Goal: Use online tool/utility: Utilize a website feature to perform a specific function

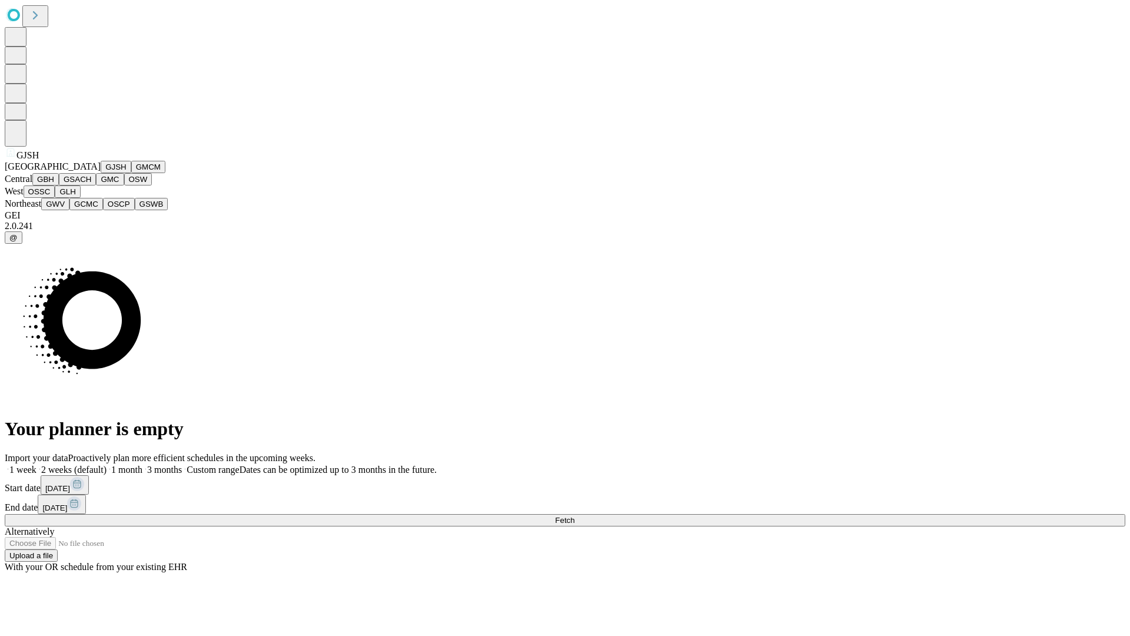
click at [101, 173] on button "GJSH" at bounding box center [116, 167] width 31 height 12
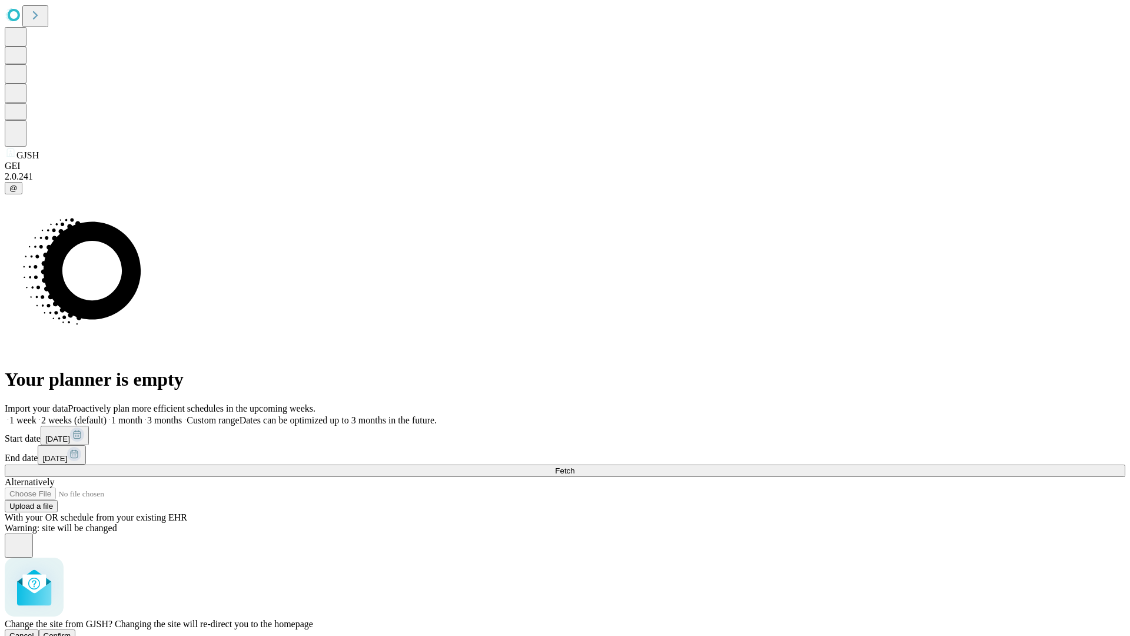
click at [71, 631] on span "Confirm" at bounding box center [58, 635] width 28 height 9
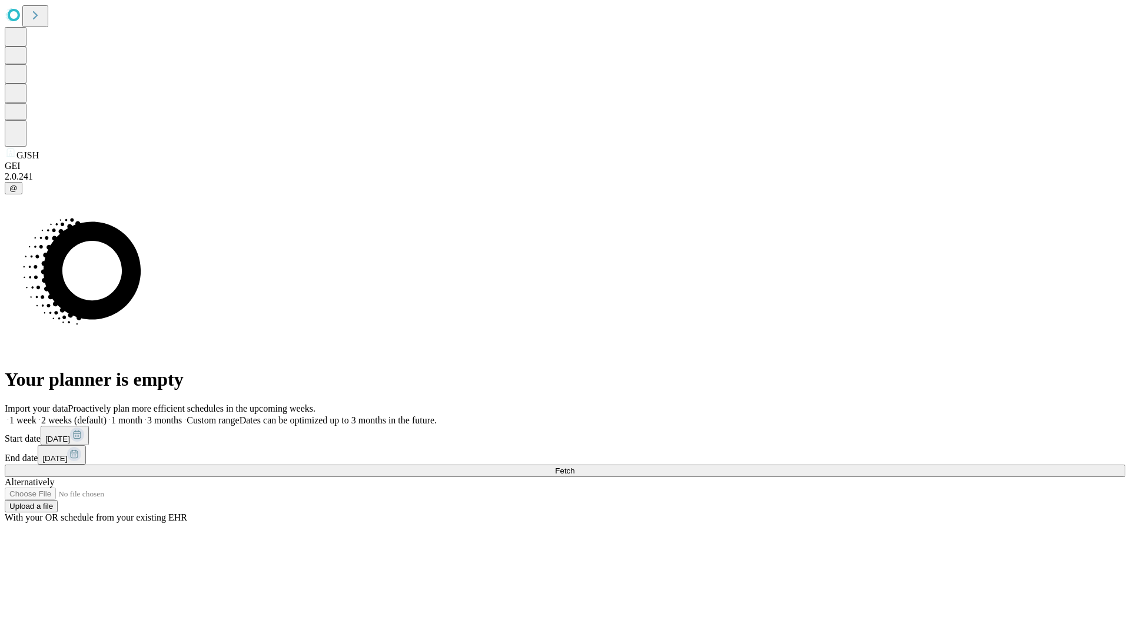
click at [37, 415] on label "1 week" at bounding box center [21, 420] width 32 height 10
click at [575, 466] on span "Fetch" at bounding box center [564, 470] width 19 height 9
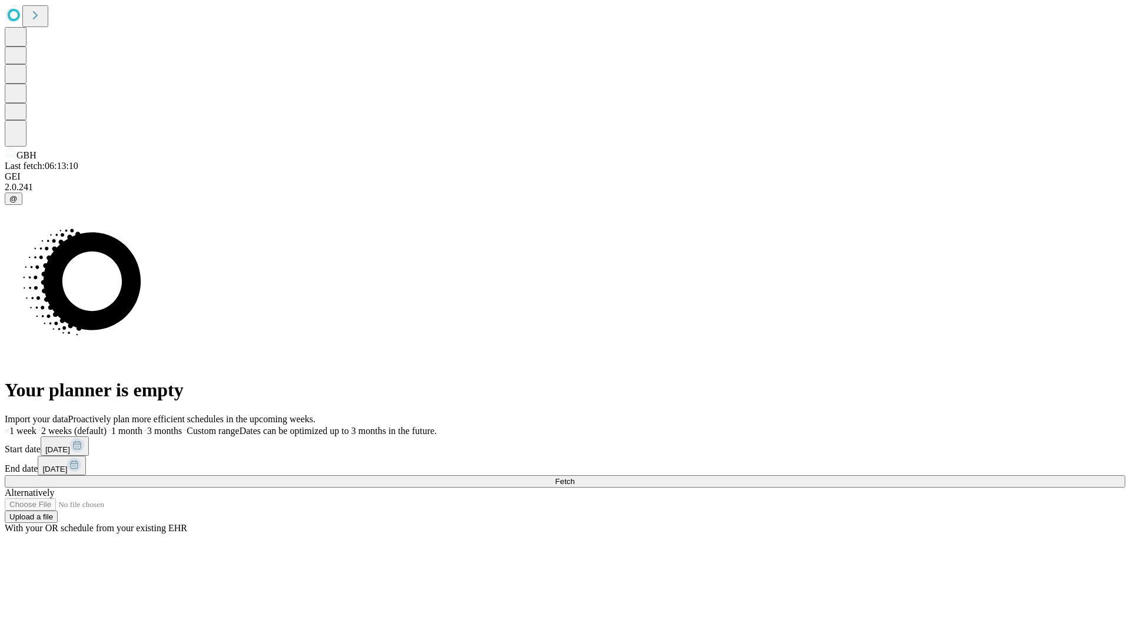
click at [37, 426] on label "1 week" at bounding box center [21, 431] width 32 height 10
click at [575, 477] on span "Fetch" at bounding box center [564, 481] width 19 height 9
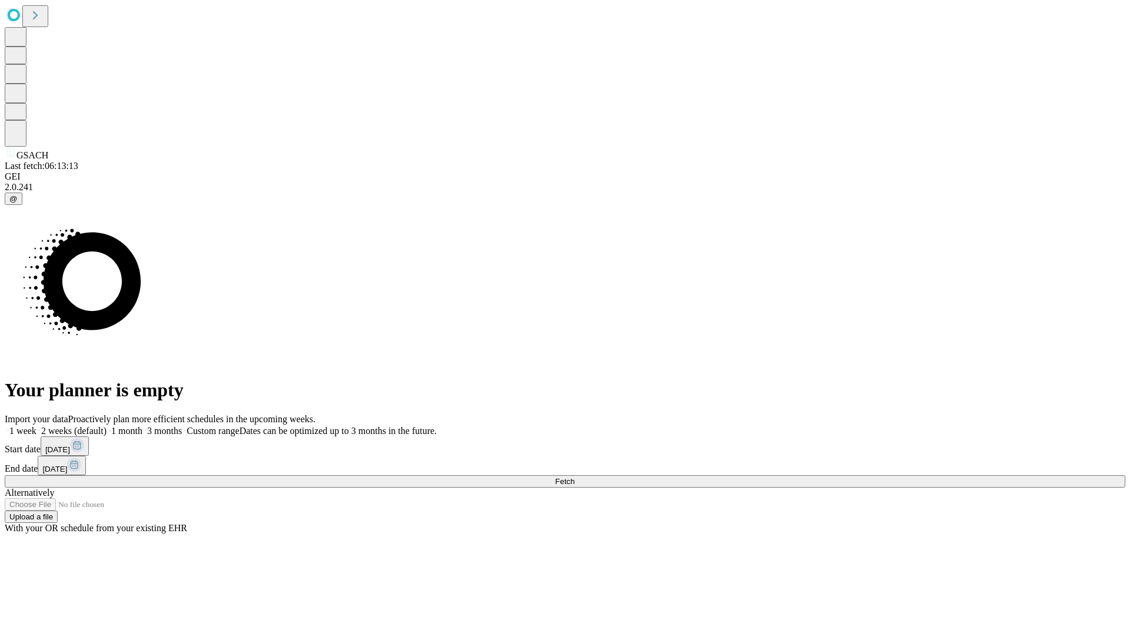
click at [37, 426] on label "1 week" at bounding box center [21, 431] width 32 height 10
click at [575, 477] on span "Fetch" at bounding box center [564, 481] width 19 height 9
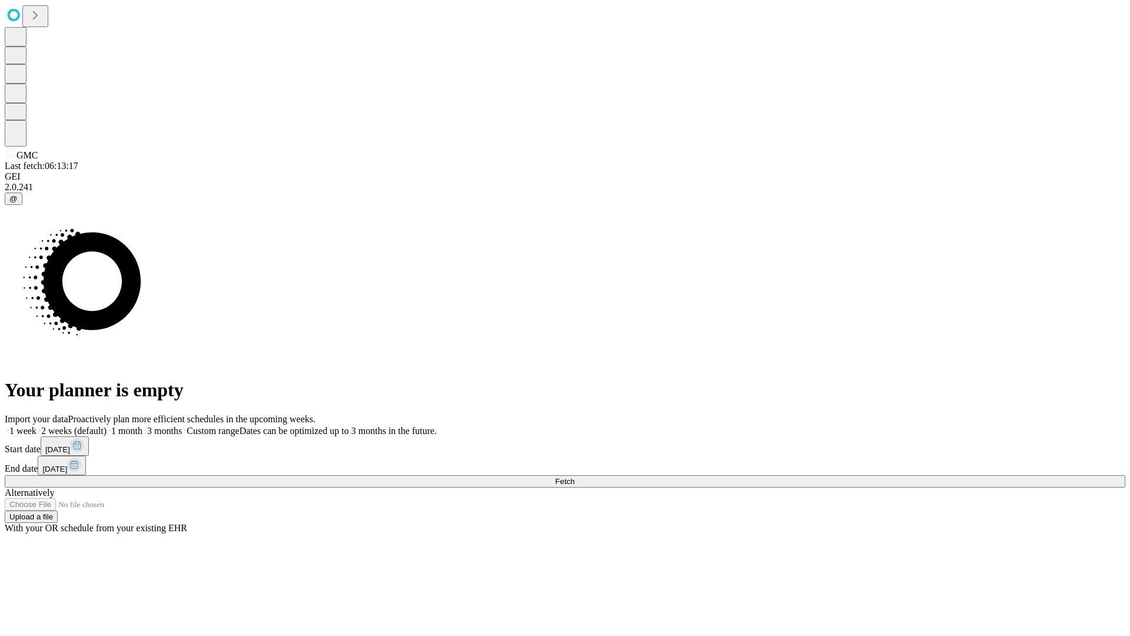
click at [37, 426] on label "1 week" at bounding box center [21, 431] width 32 height 10
click at [575, 477] on span "Fetch" at bounding box center [564, 481] width 19 height 9
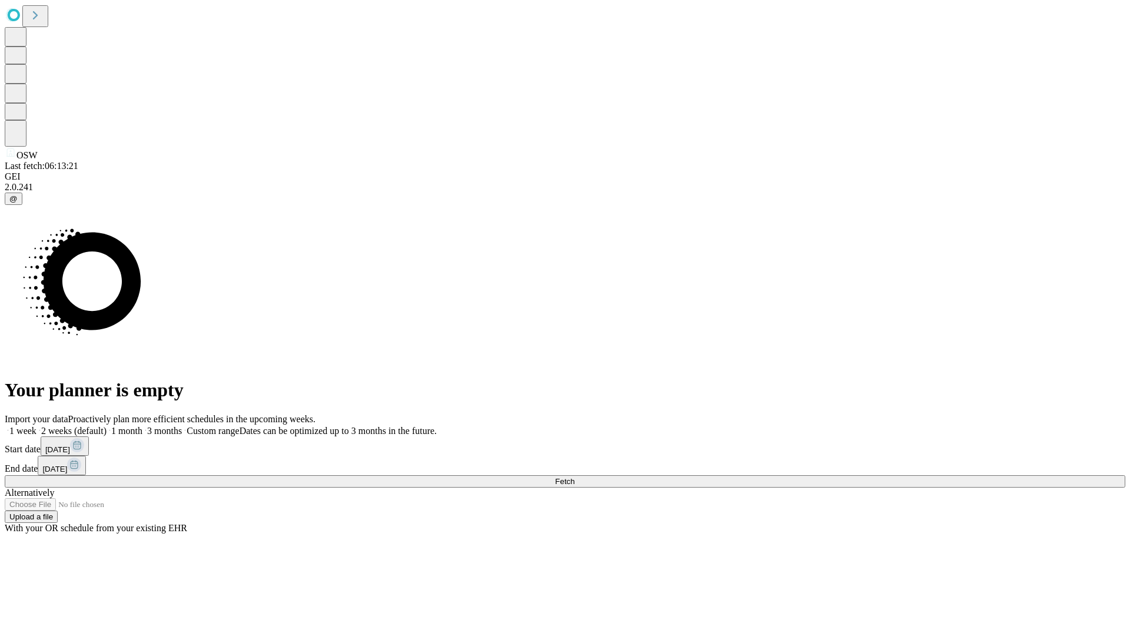
click at [575, 477] on span "Fetch" at bounding box center [564, 481] width 19 height 9
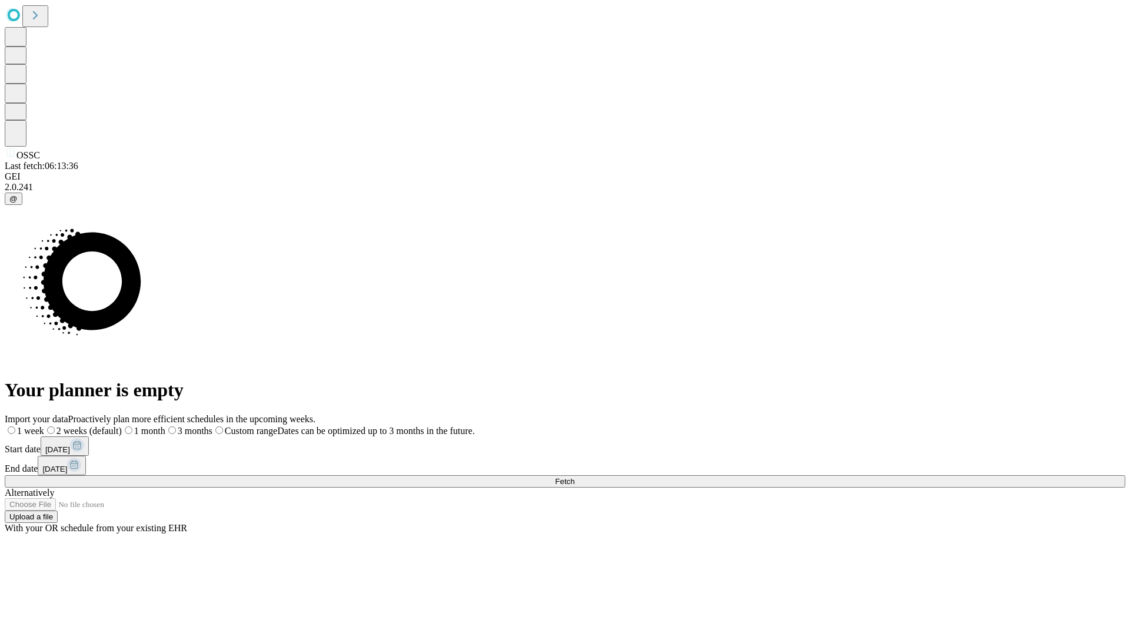
click at [44, 426] on label "1 week" at bounding box center [24, 431] width 39 height 10
click at [575, 477] on span "Fetch" at bounding box center [564, 481] width 19 height 9
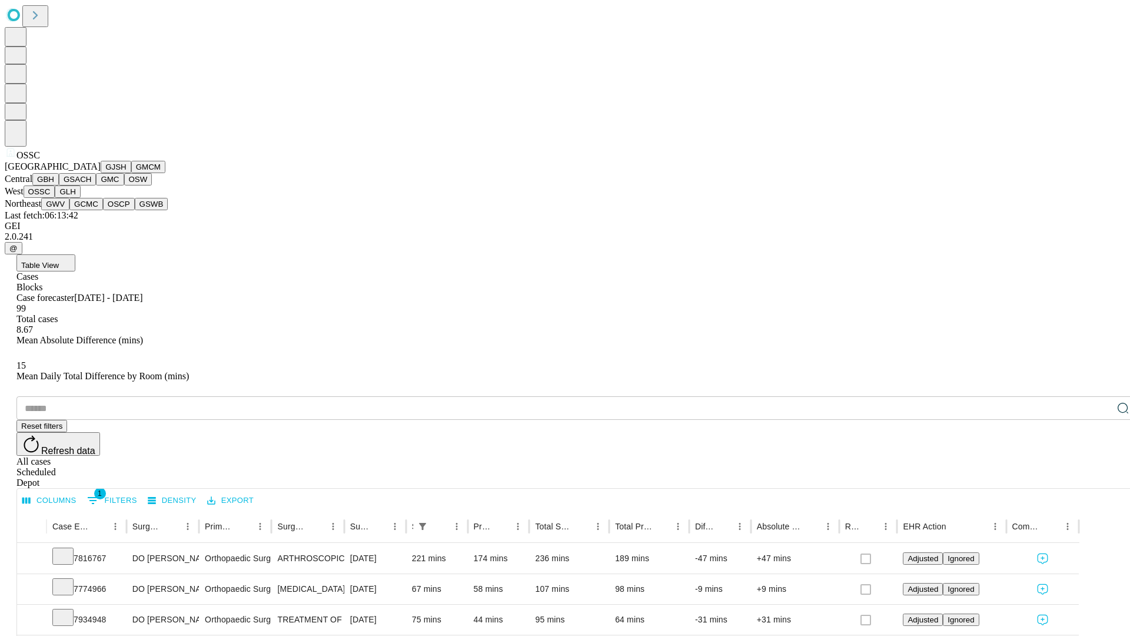
click at [80, 198] on button "GLH" at bounding box center [67, 191] width 25 height 12
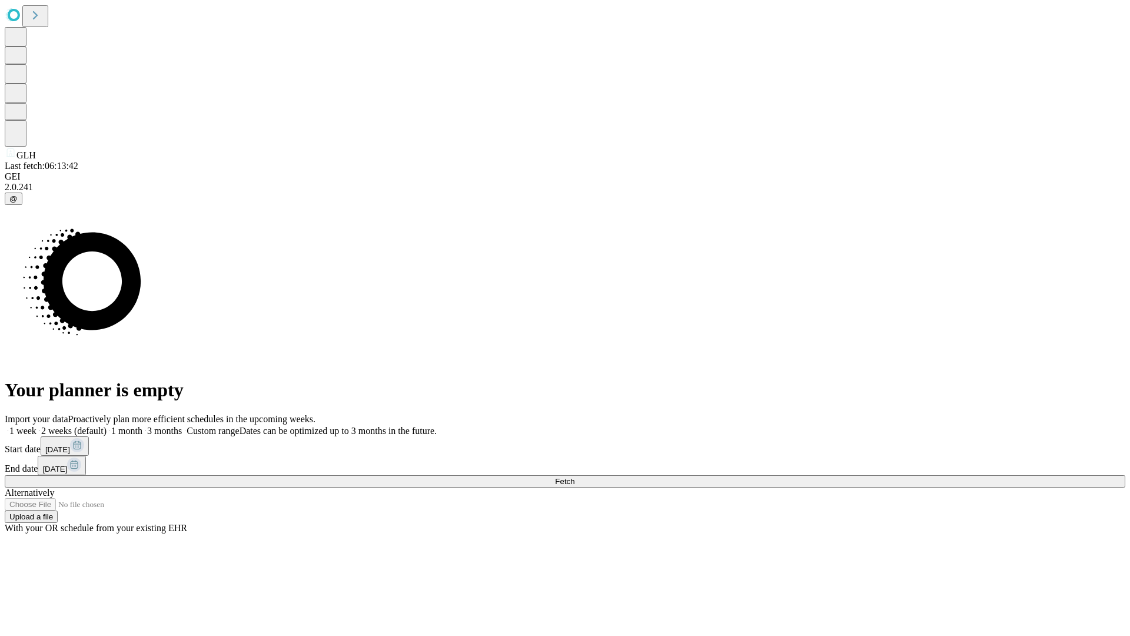
click at [37, 426] on label "1 week" at bounding box center [21, 431] width 32 height 10
click at [575, 477] on span "Fetch" at bounding box center [564, 481] width 19 height 9
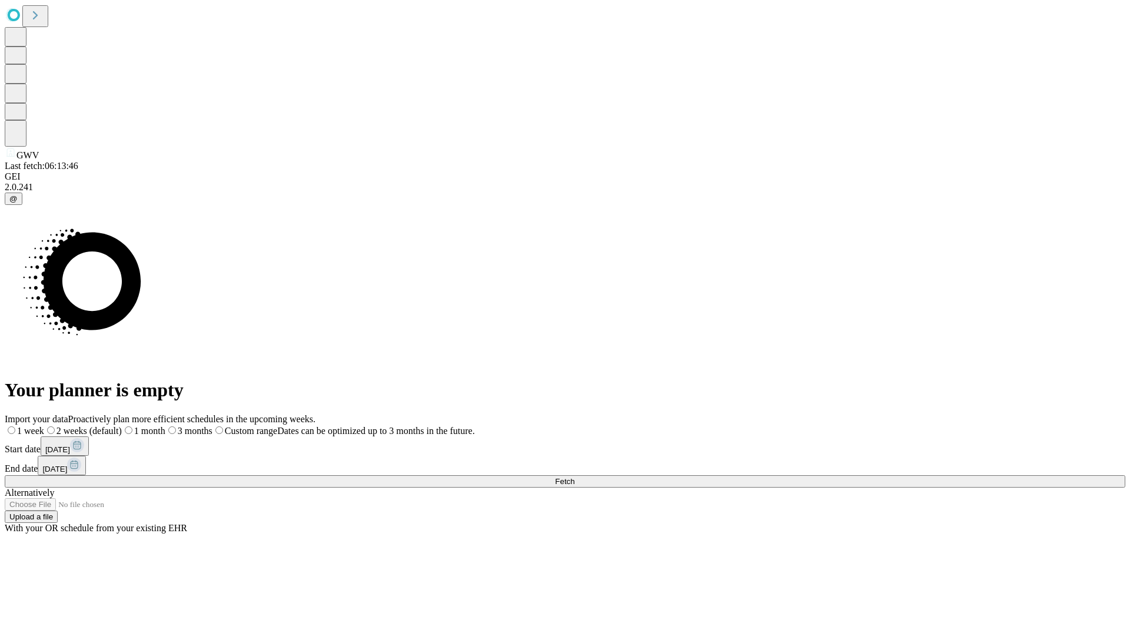
click at [44, 426] on label "1 week" at bounding box center [24, 431] width 39 height 10
click at [575, 477] on span "Fetch" at bounding box center [564, 481] width 19 height 9
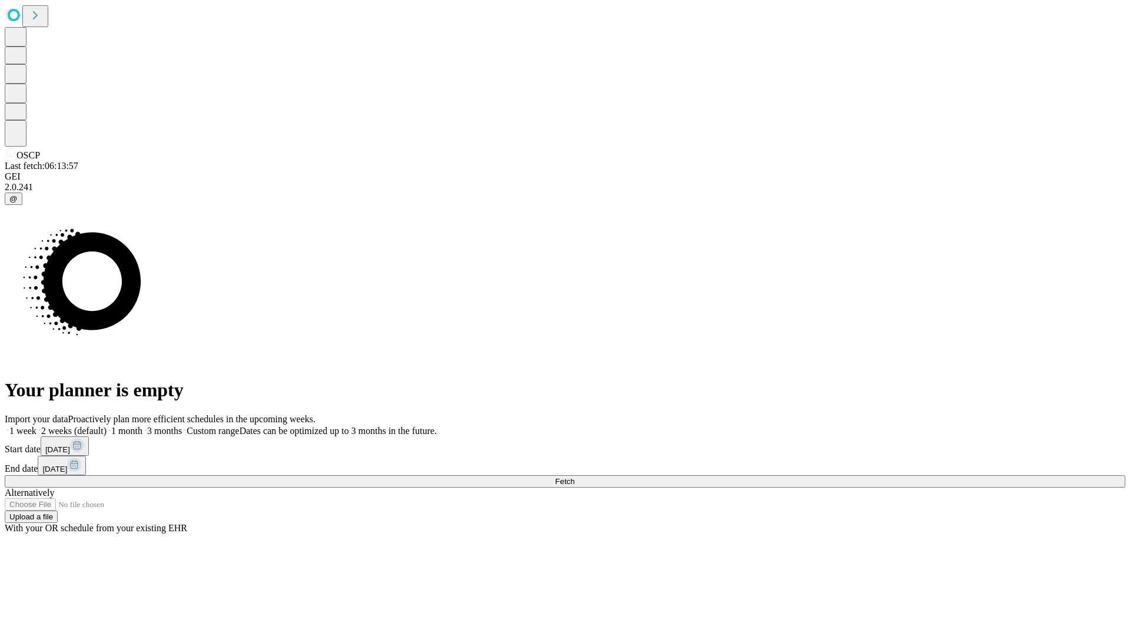
click at [37, 426] on label "1 week" at bounding box center [21, 431] width 32 height 10
click at [575, 477] on span "Fetch" at bounding box center [564, 481] width 19 height 9
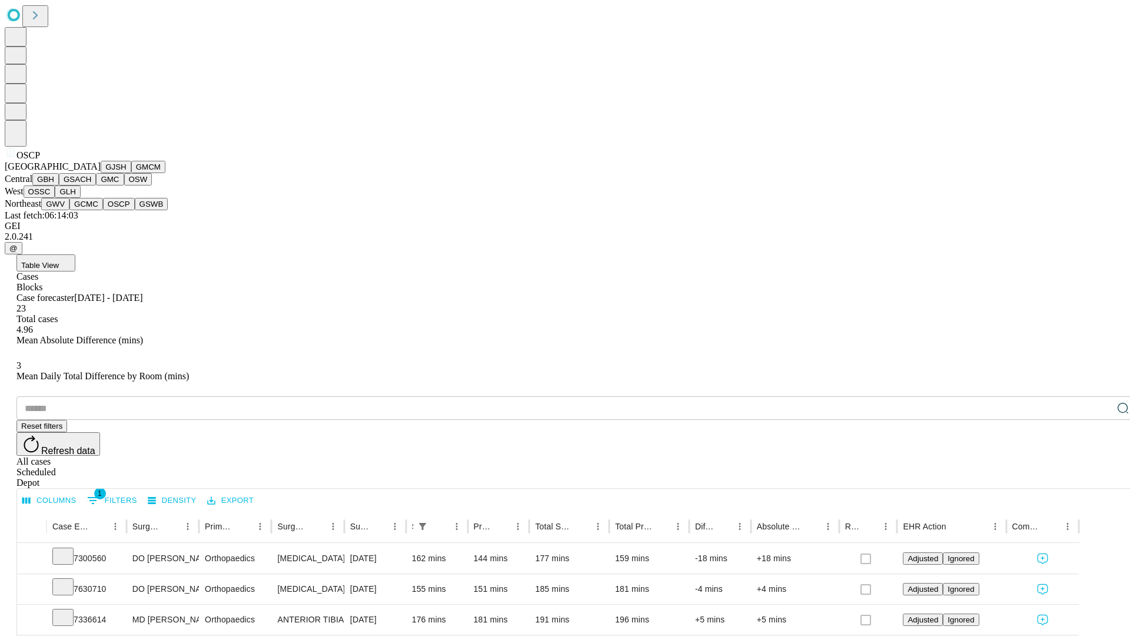
click at [135, 210] on button "GSWB" at bounding box center [152, 204] width 34 height 12
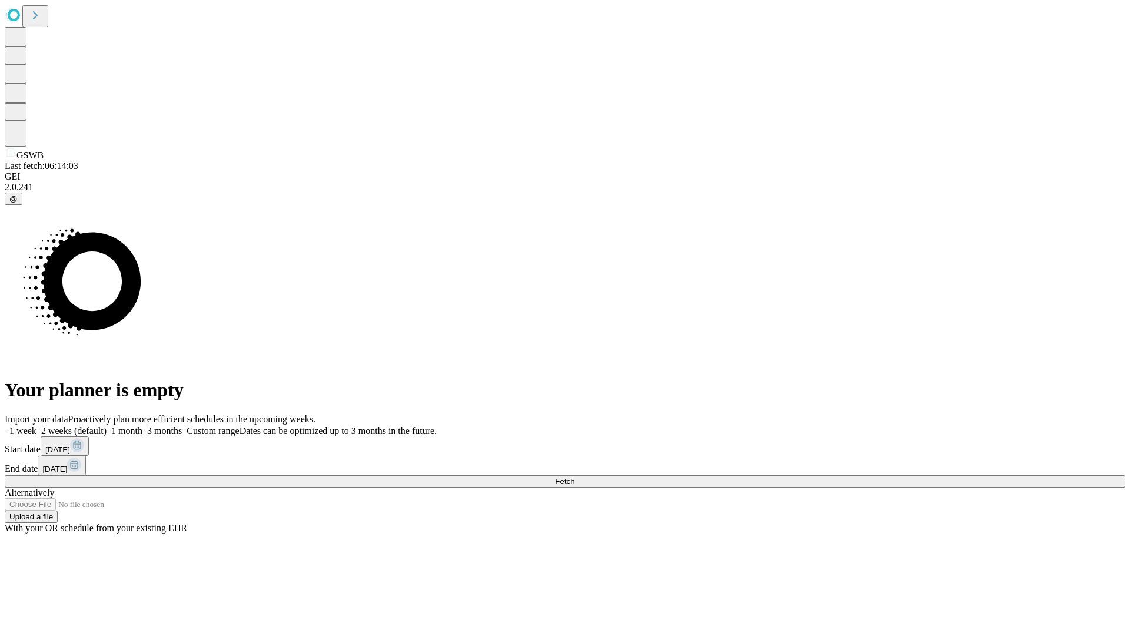
click at [37, 426] on label "1 week" at bounding box center [21, 431] width 32 height 10
click at [575, 477] on span "Fetch" at bounding box center [564, 481] width 19 height 9
